Goal: Understand process/instructions: Learn how to perform a task or action

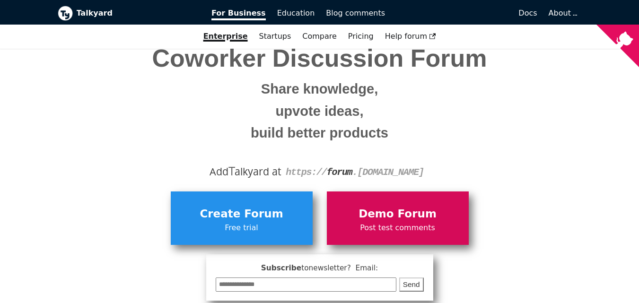
scroll to position [95, 0]
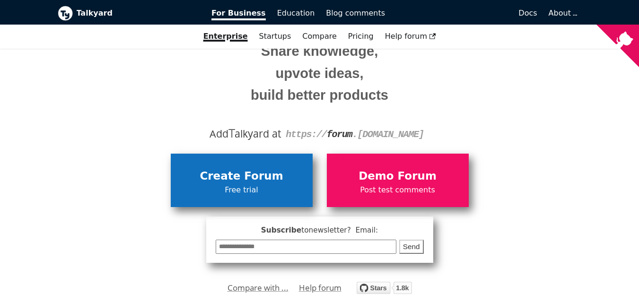
click at [260, 177] on span "Create Forum" at bounding box center [242, 176] width 132 height 18
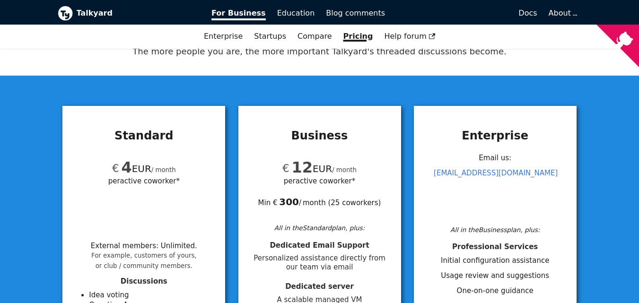
scroll to position [47, 0]
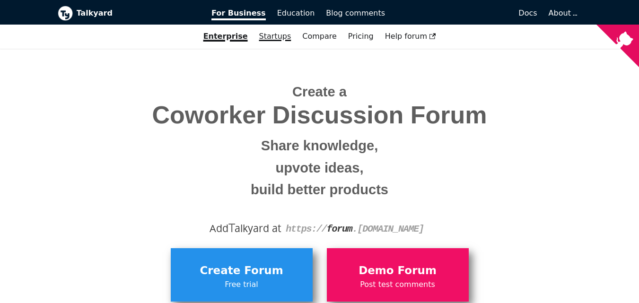
click at [277, 37] on link "Startups" at bounding box center [276, 36] width 44 height 16
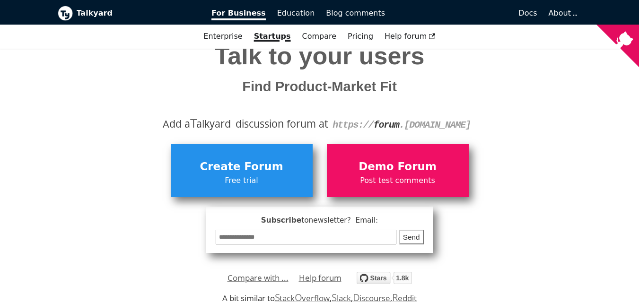
scroll to position [95, 0]
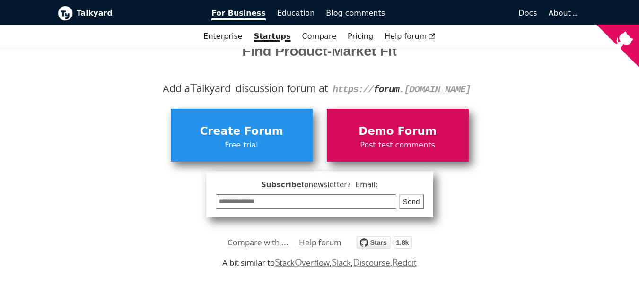
click at [399, 139] on span "Post test comments" at bounding box center [398, 145] width 132 height 12
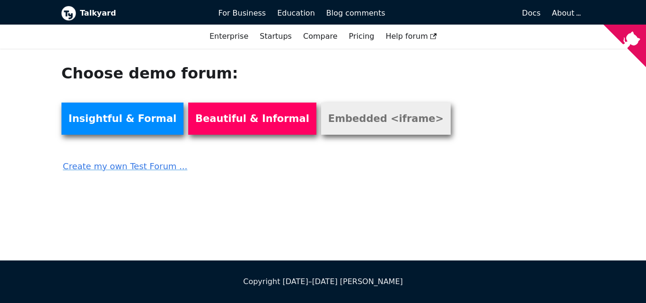
click at [351, 123] on link "Embedded <iframe>" at bounding box center [386, 119] width 130 height 32
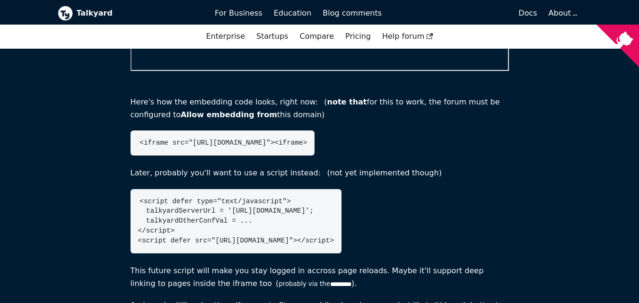
scroll to position [426, 0]
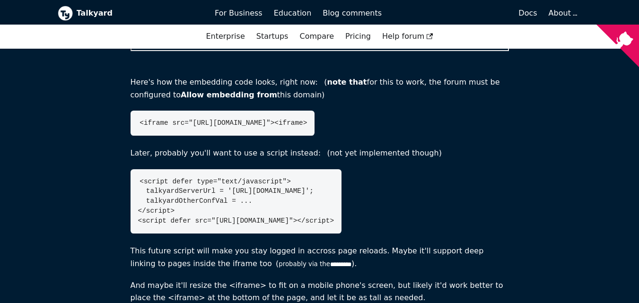
click at [205, 119] on code "<iframe src="[URL][DOMAIN_NAME]"><iframe>" at bounding box center [223, 123] width 167 height 8
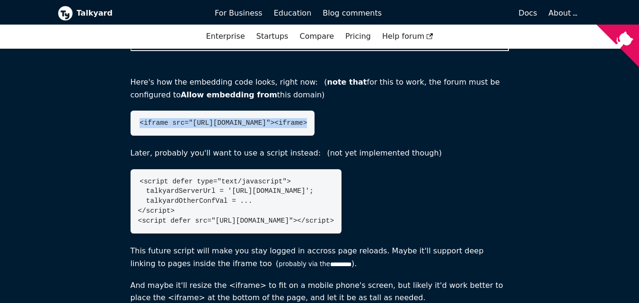
click at [205, 119] on code "<iframe src="[URL][DOMAIN_NAME]"><iframe>" at bounding box center [223, 123] width 167 height 8
copy code "<iframe src="[URL][DOMAIN_NAME]"><iframe>"
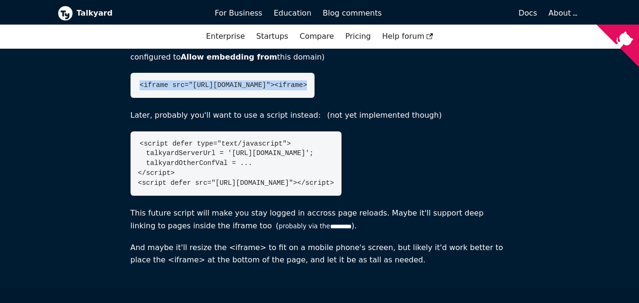
scroll to position [490, 0]
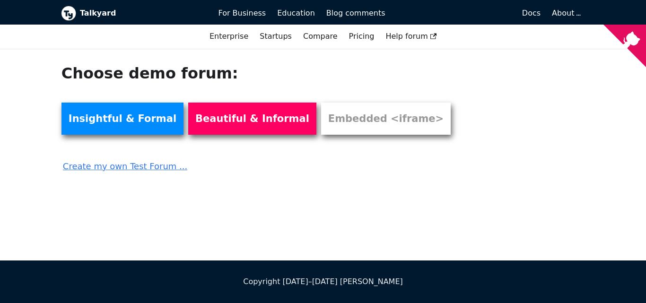
click at [132, 168] on link "Create my own Test Forum ..." at bounding box center [270, 163] width 416 height 21
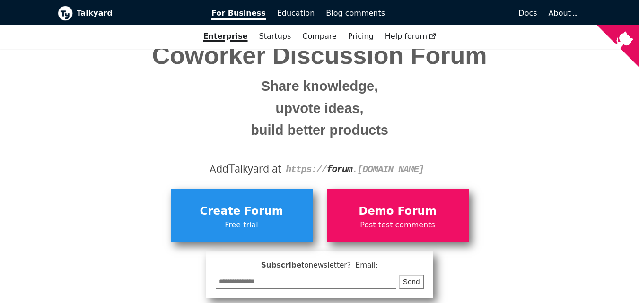
scroll to position [95, 0]
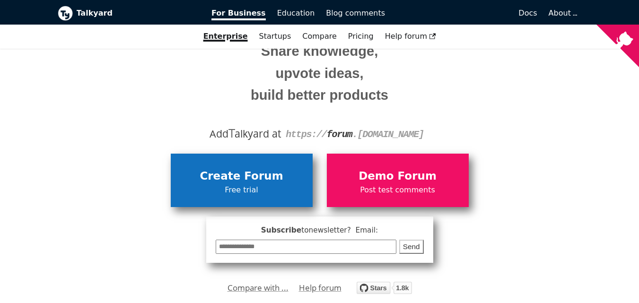
click at [262, 195] on span "Free trial" at bounding box center [242, 190] width 132 height 12
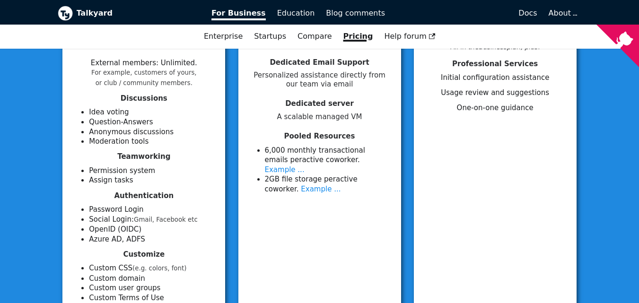
scroll to position [237, 0]
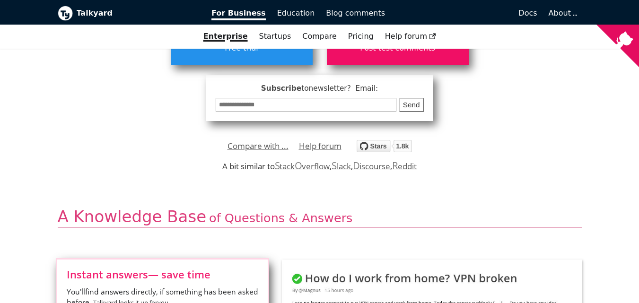
scroll to position [95, 0]
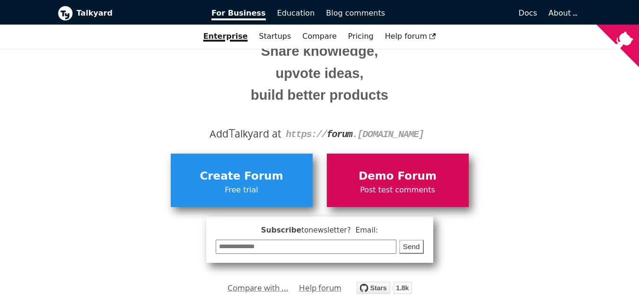
click at [393, 184] on span "Post test comments" at bounding box center [398, 190] width 132 height 12
click at [415, 185] on span "Post test comments" at bounding box center [398, 190] width 132 height 12
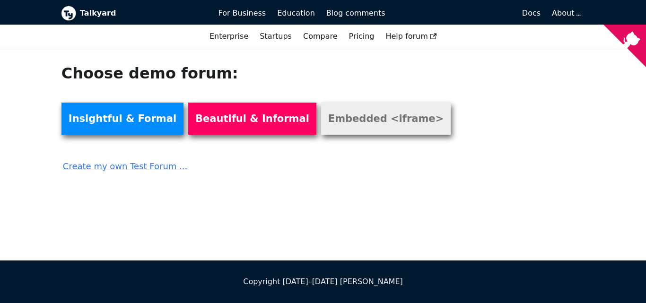
click at [360, 122] on link "Embedded <iframe>" at bounding box center [386, 119] width 130 height 32
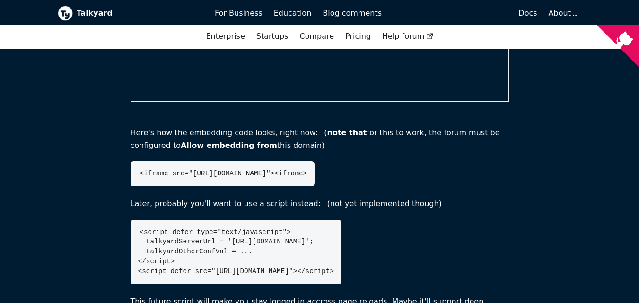
scroll to position [378, 0]
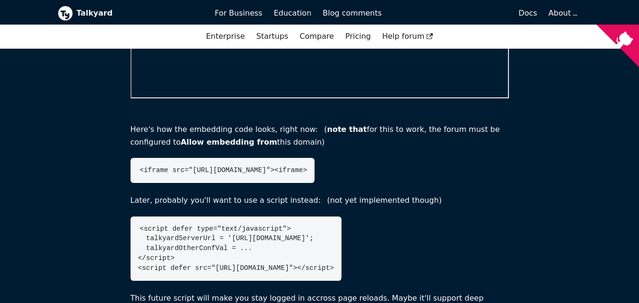
click at [211, 172] on code "<iframe src="[URL][DOMAIN_NAME]"><iframe>" at bounding box center [223, 171] width 167 height 8
copy code "<iframe src="https://forum.example.com?embHow=Forum"><iframe>"
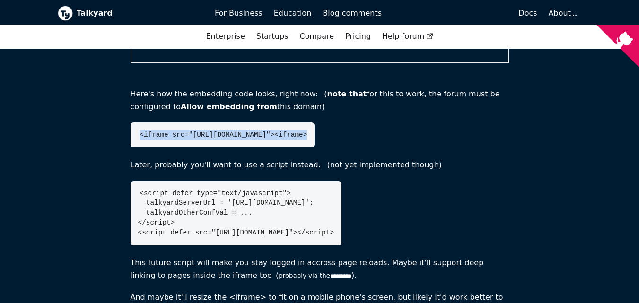
scroll to position [426, 0]
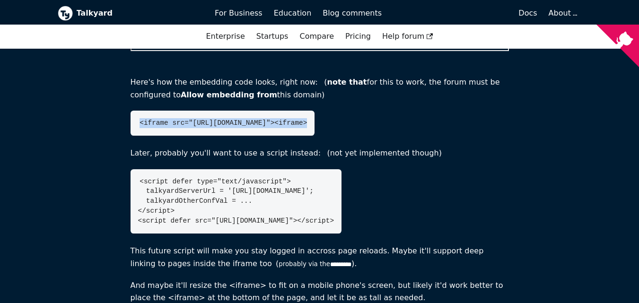
drag, startPoint x: 154, startPoint y: 189, endPoint x: 422, endPoint y: 225, distance: 270.2
click at [342, 225] on pre "<script defer type="text/javascript"> talkyardServerUrl = 'https://forum.exampl…" at bounding box center [236, 201] width 211 height 64
copy code "<script defer type="text/javascript"> talkyardServerUrl = 'https://forum.exampl…"
